Goal: Task Accomplishment & Management: Use online tool/utility

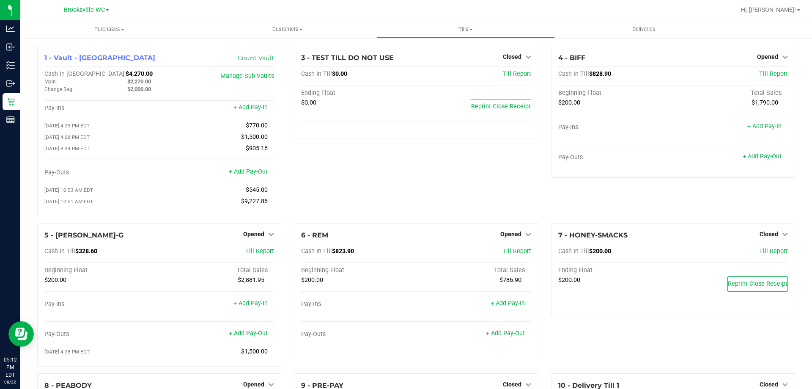
scroll to position [123, 0]
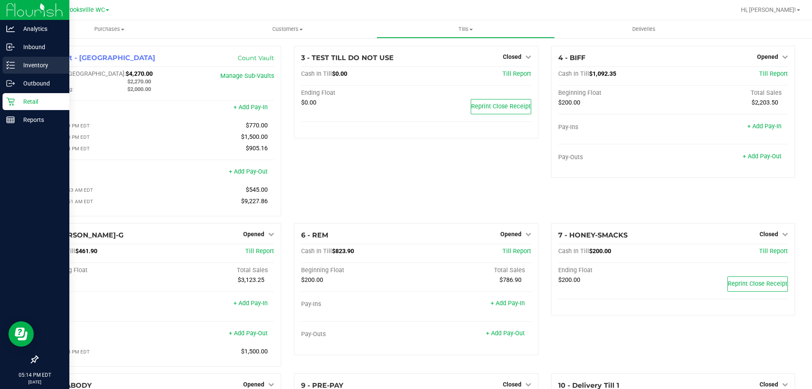
click at [30, 63] on p "Inventory" at bounding box center [40, 65] width 51 height 10
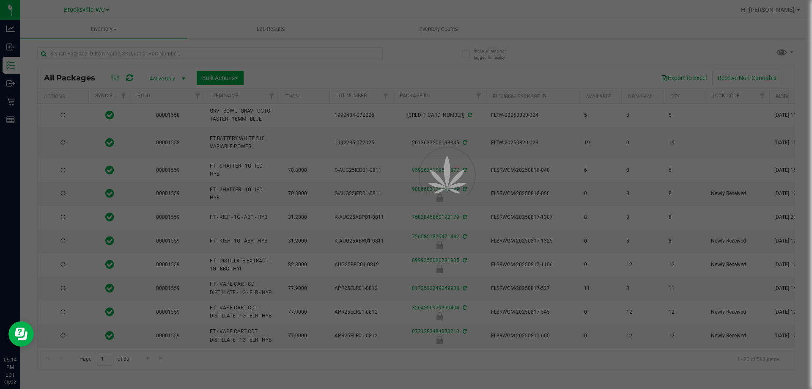
click at [167, 55] on div at bounding box center [406, 194] width 812 height 389
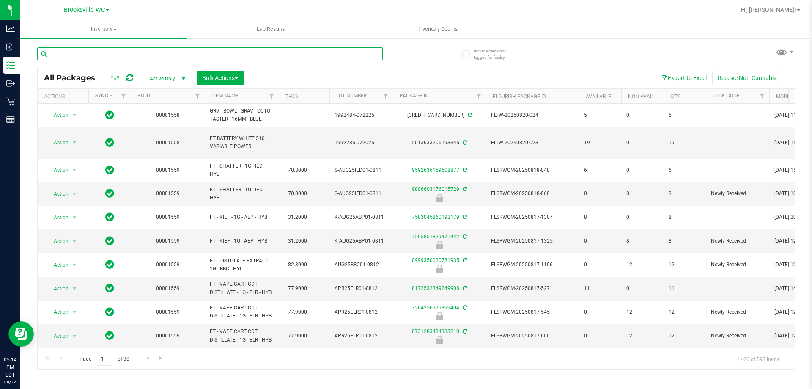
click at [167, 55] on input "text" at bounding box center [210, 53] width 346 height 13
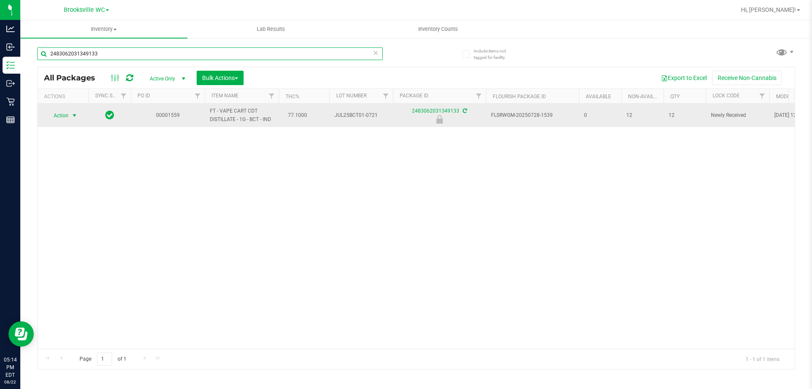
type input "2483062031349133"
click at [67, 113] on span "Action" at bounding box center [57, 116] width 23 height 12
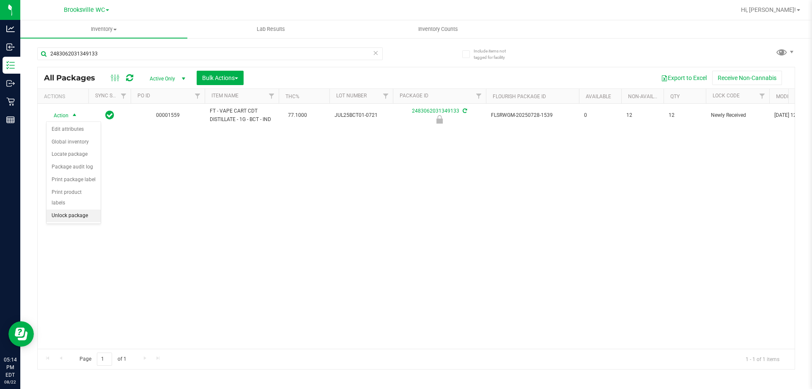
click at [81, 209] on li "Unlock package" at bounding box center [74, 215] width 54 height 13
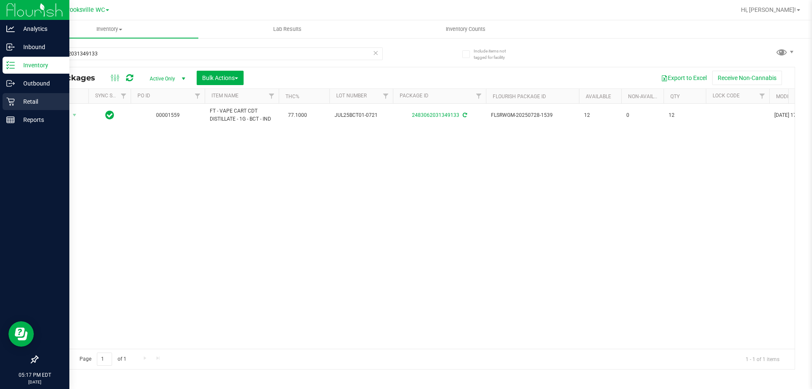
click at [14, 96] on div "Retail" at bounding box center [36, 101] width 67 height 17
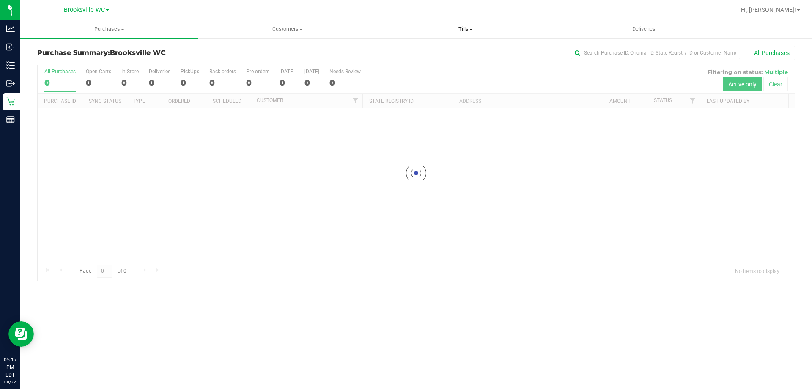
click at [465, 30] on span "Tills" at bounding box center [465, 29] width 177 height 8
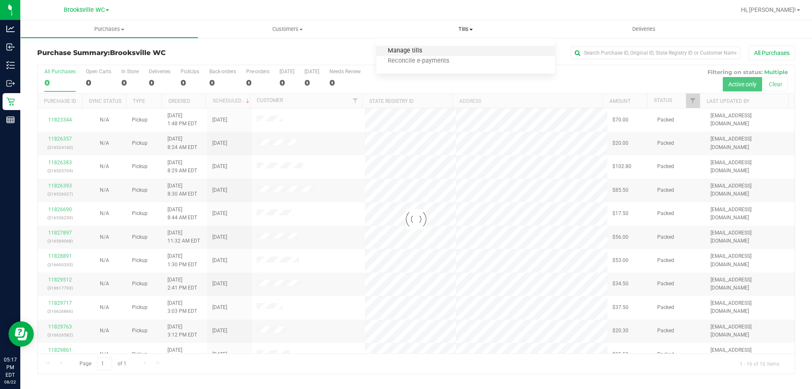
drag, startPoint x: 440, startPoint y: 50, endPoint x: 431, endPoint y: 51, distance: 9.4
click at [440, 50] on li "Manage tills" at bounding box center [466, 51] width 178 height 10
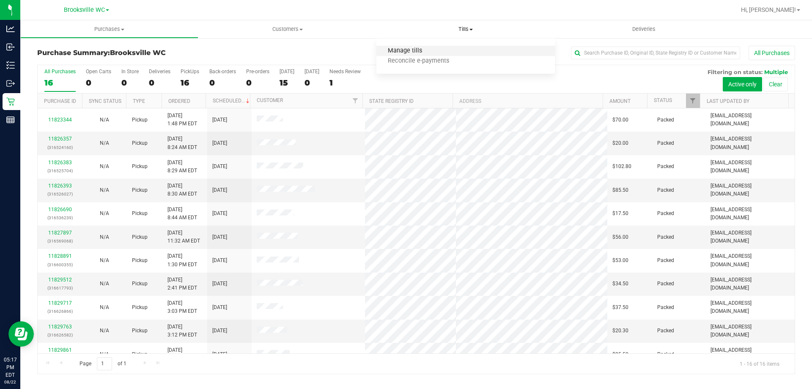
click at [392, 49] on span "Manage tills" at bounding box center [405, 50] width 57 height 7
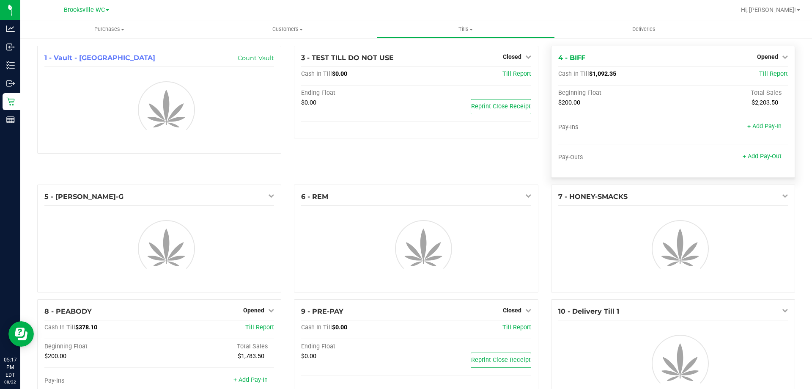
click at [750, 158] on link "+ Add Pay-Out" at bounding box center [762, 156] width 39 height 7
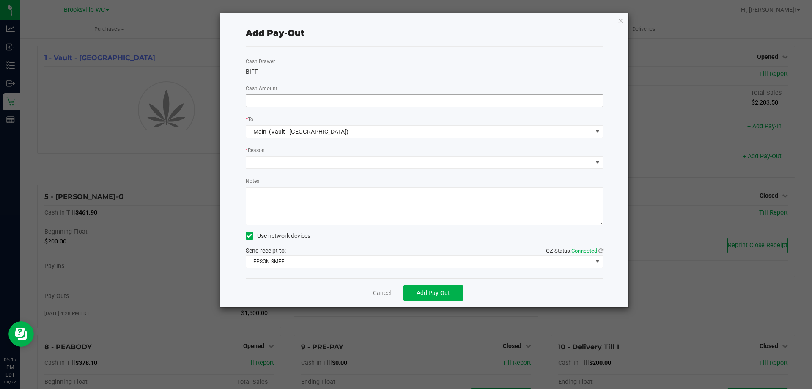
click at [397, 99] on input at bounding box center [424, 101] width 357 height 12
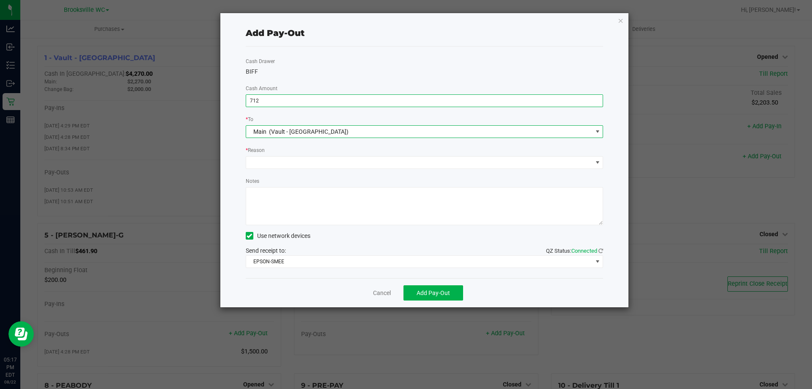
type input "$712.00"
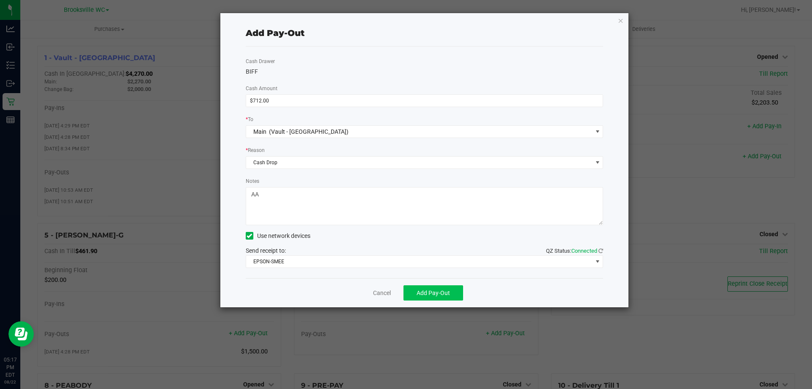
type textarea "AA"
click at [431, 289] on span "Add Pay-Out" at bounding box center [433, 292] width 33 height 7
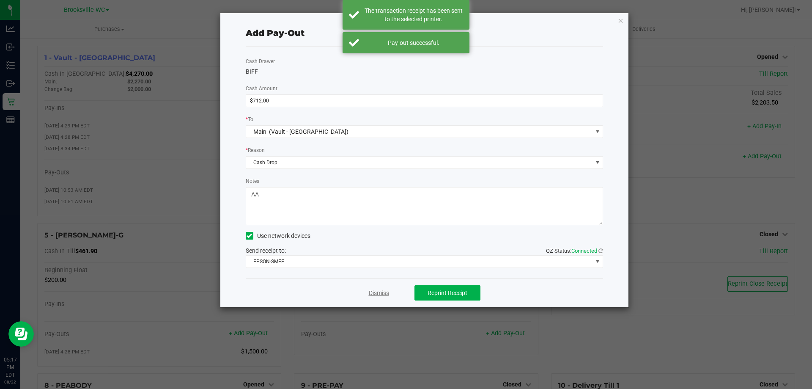
click at [370, 294] on link "Dismiss" at bounding box center [379, 293] width 20 height 9
